Goal: Transaction & Acquisition: Download file/media

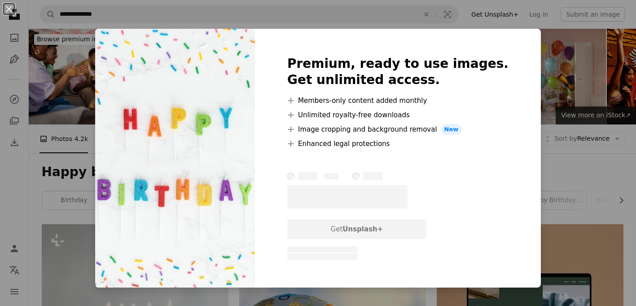
scroll to position [766, 0]
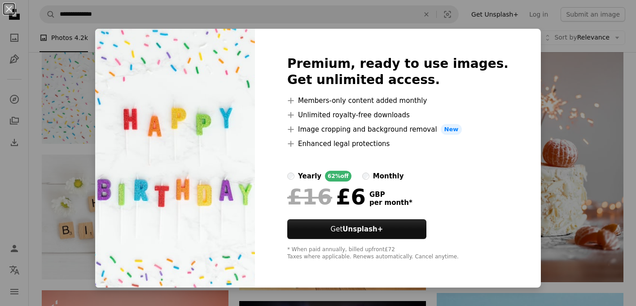
click at [530, 53] on div "An X shape Premium, ready to use images. Get unlimited access. A plus sign Memb…" at bounding box center [318, 153] width 636 height 306
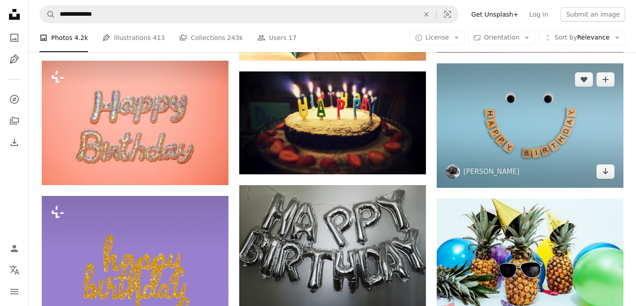
scroll to position [978, 0]
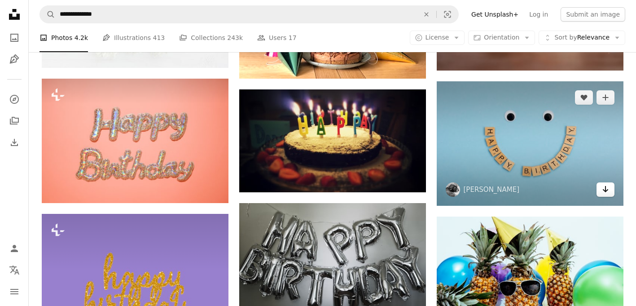
click at [604, 189] on icon "Arrow pointing down" at bounding box center [605, 189] width 7 height 11
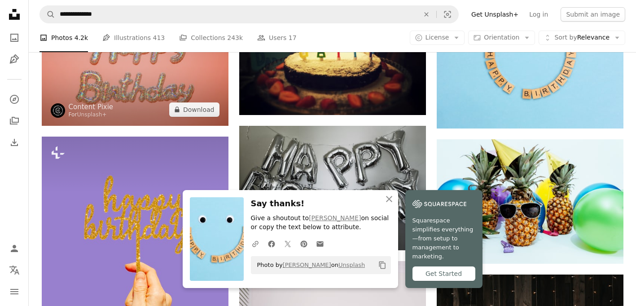
scroll to position [1086, 0]
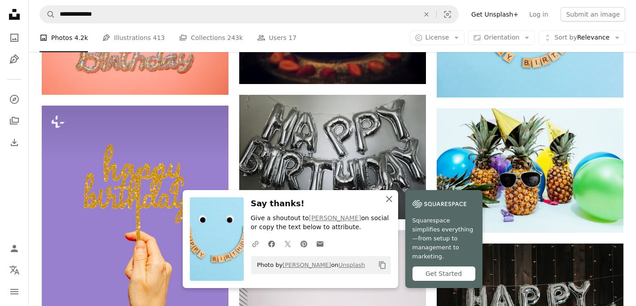
click at [387, 202] on icon "button" at bounding box center [389, 199] width 6 height 6
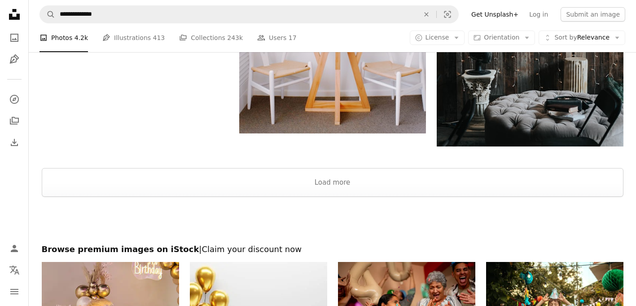
scroll to position [1513, 0]
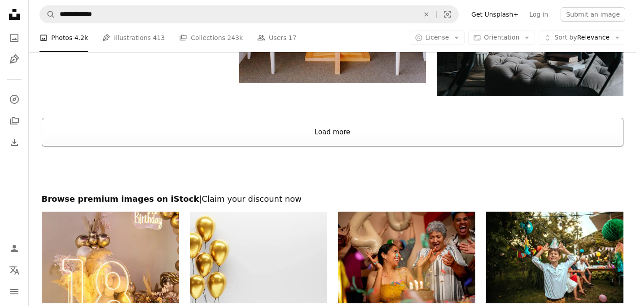
click at [333, 138] on button "Load more" at bounding box center [333, 132] width 582 height 29
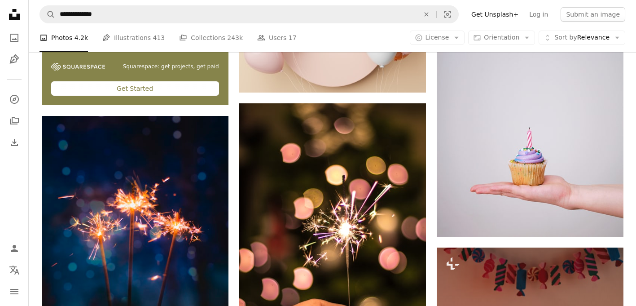
scroll to position [1912, 0]
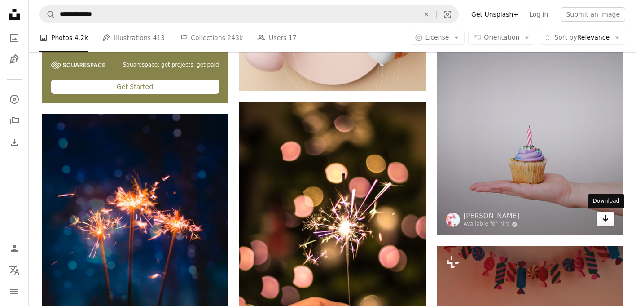
click at [604, 221] on icon "Arrow pointing down" at bounding box center [605, 218] width 7 height 11
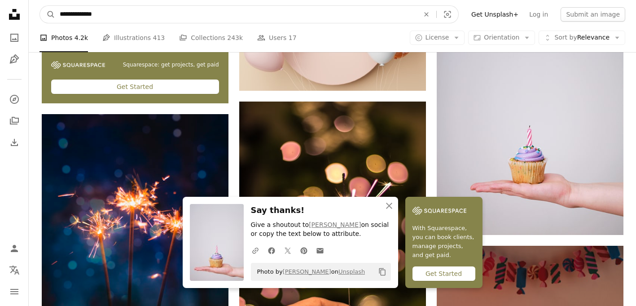
drag, startPoint x: 273, startPoint y: 19, endPoint x: 37, endPoint y: 0, distance: 237.4
click at [37, 0] on nav "**********" at bounding box center [333, 14] width 608 height 29
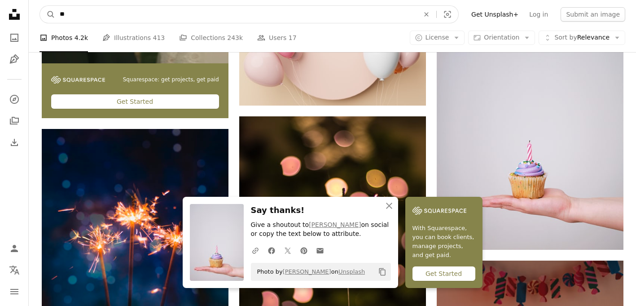
type input "*"
type input "*********"
click button "A magnifying glass" at bounding box center [47, 14] width 15 height 17
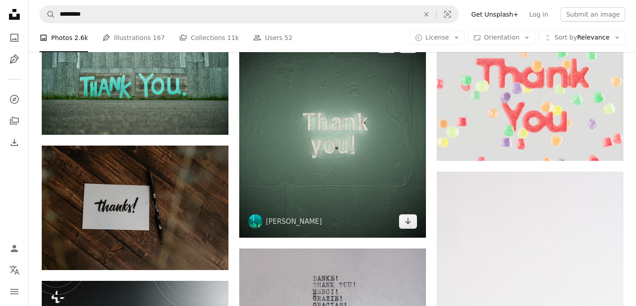
scroll to position [592, 0]
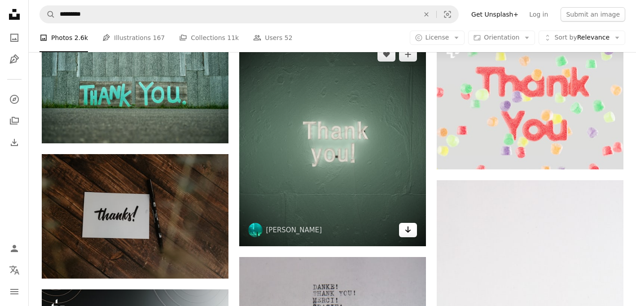
click at [406, 232] on icon "Arrow pointing down" at bounding box center [408, 229] width 7 height 11
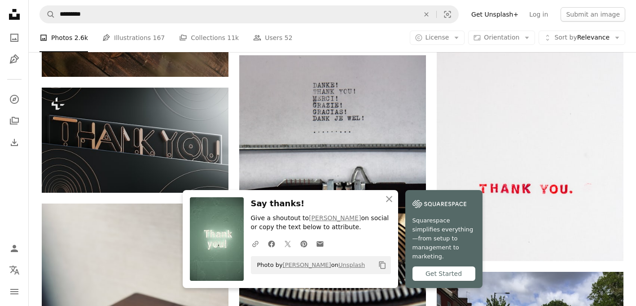
scroll to position [797, 0]
